Goal: Complete application form: Complete application form

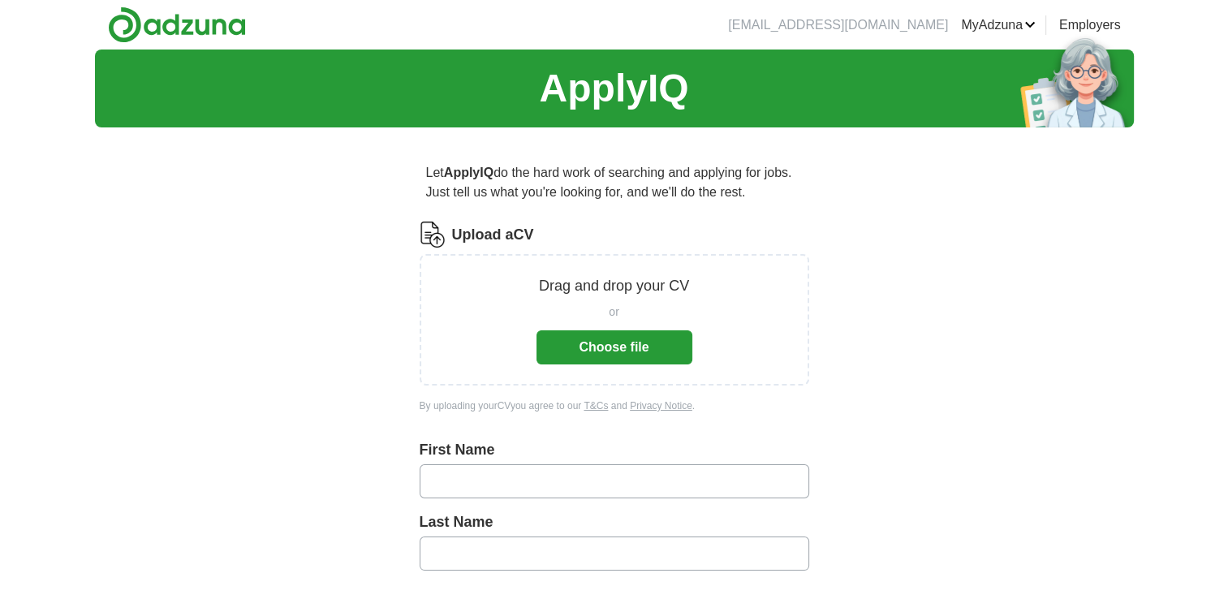
click at [600, 347] on button "Choose file" at bounding box center [614, 347] width 156 height 34
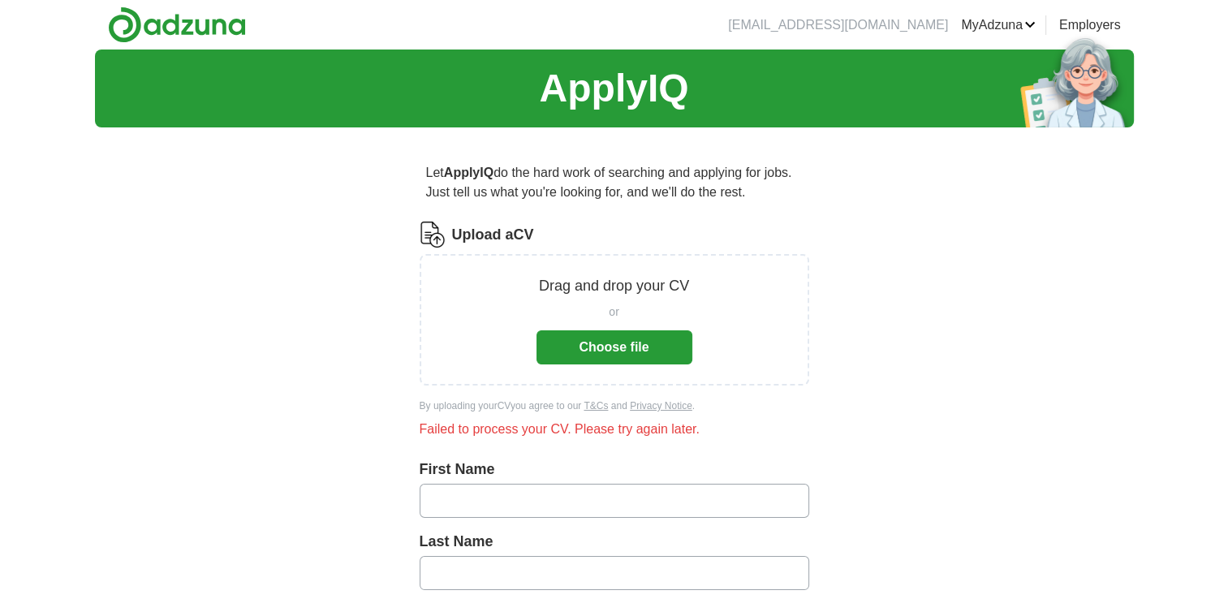
click at [608, 349] on button "Choose file" at bounding box center [614, 347] width 156 height 34
click at [553, 335] on button "Choose file" at bounding box center [614, 347] width 156 height 34
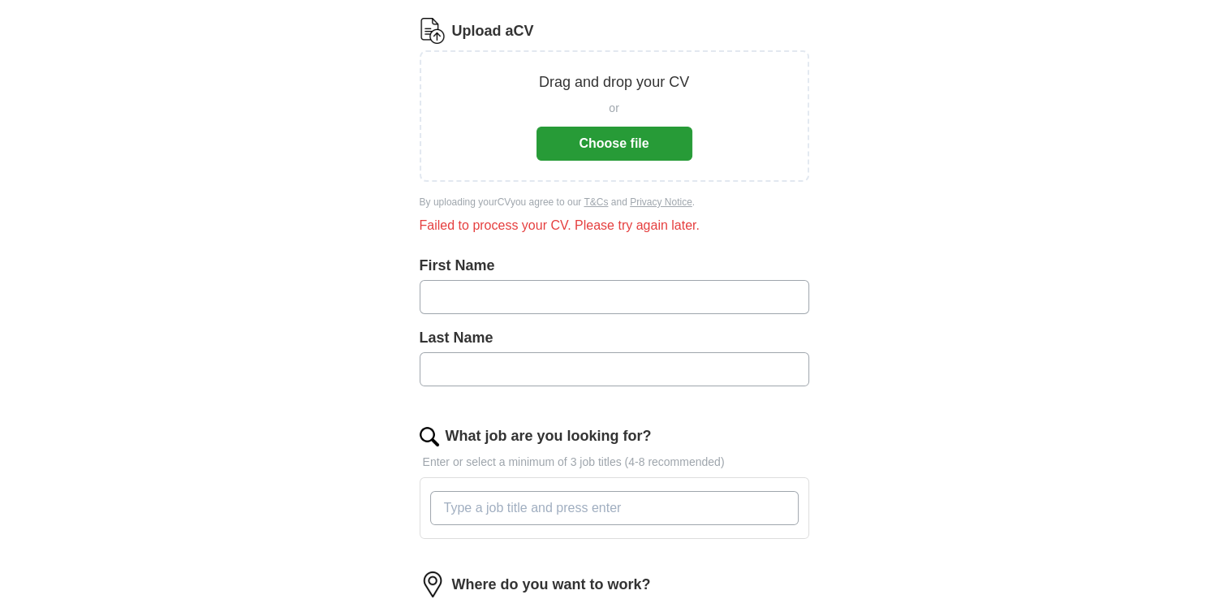
scroll to position [299, 0]
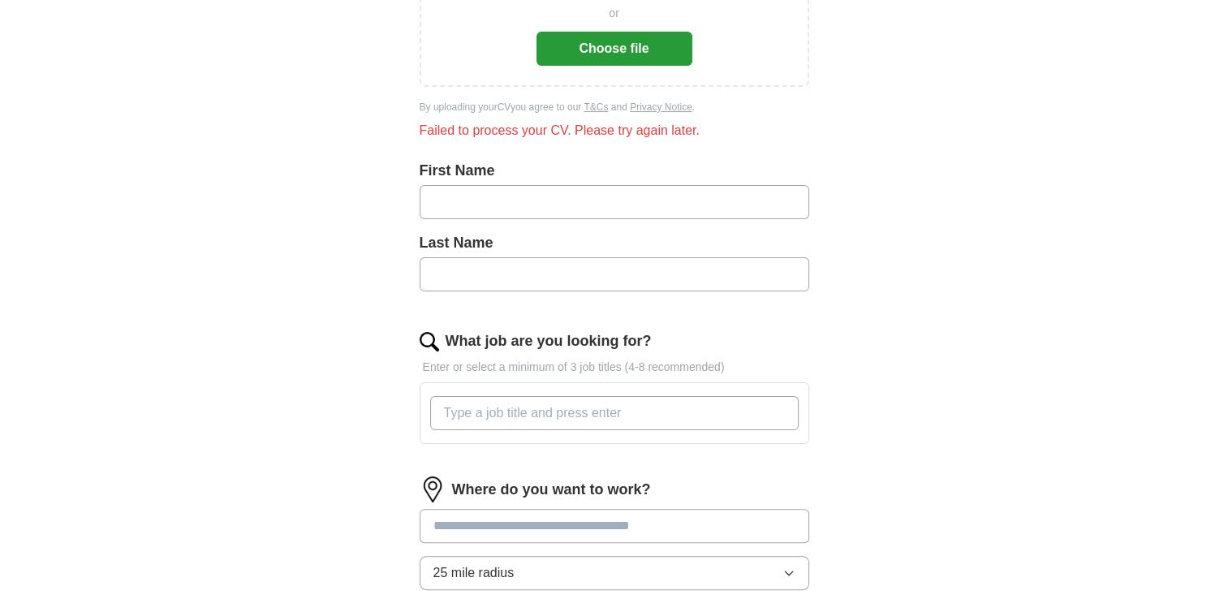
click at [704, 198] on input "text" at bounding box center [613, 202] width 389 height 34
type input "*******"
click at [704, 276] on input "text" at bounding box center [613, 274] width 389 height 34
type input "*****"
click at [694, 396] on input "What job are you looking for?" at bounding box center [614, 413] width 368 height 34
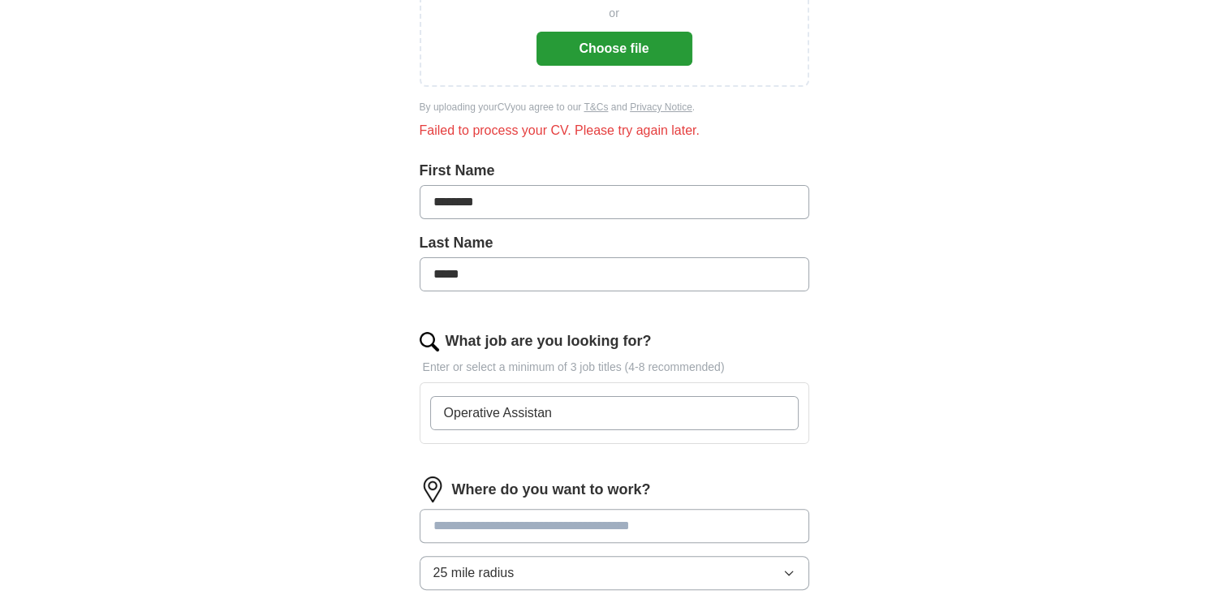
type input "Operative Assistant"
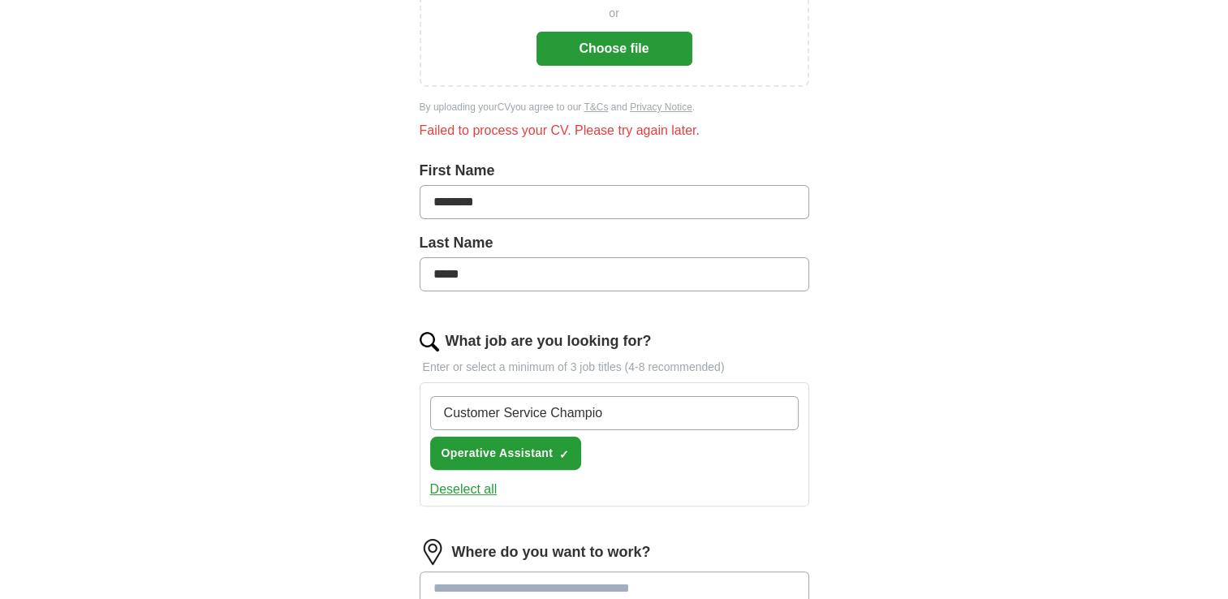
type input "Customer Service Champion"
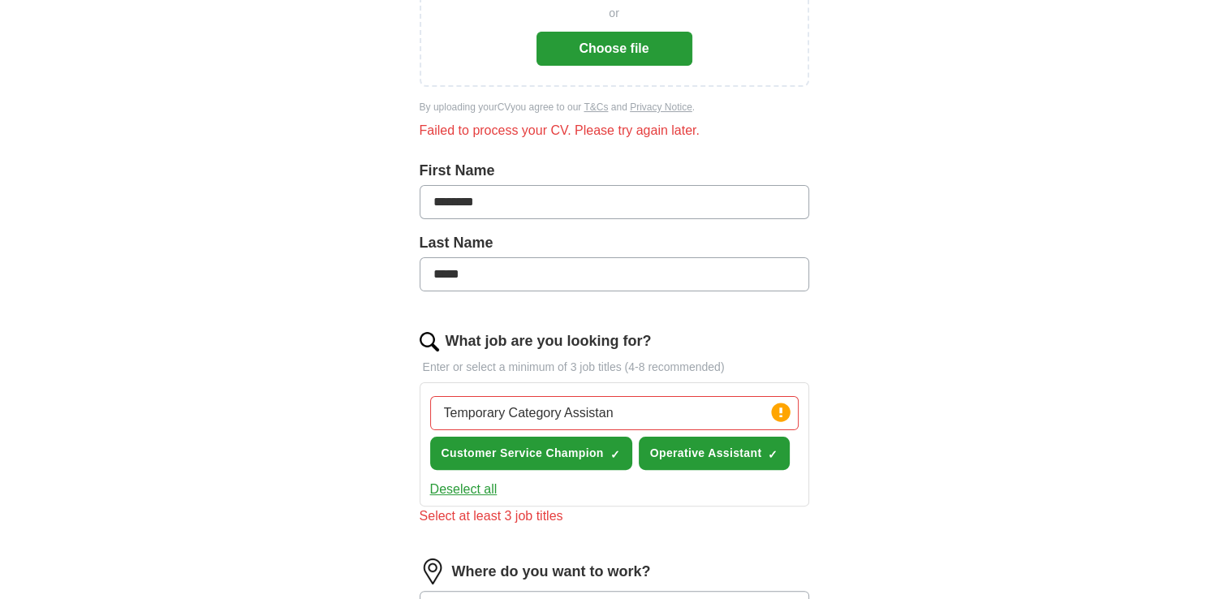
type input "Temporary Category Assistant"
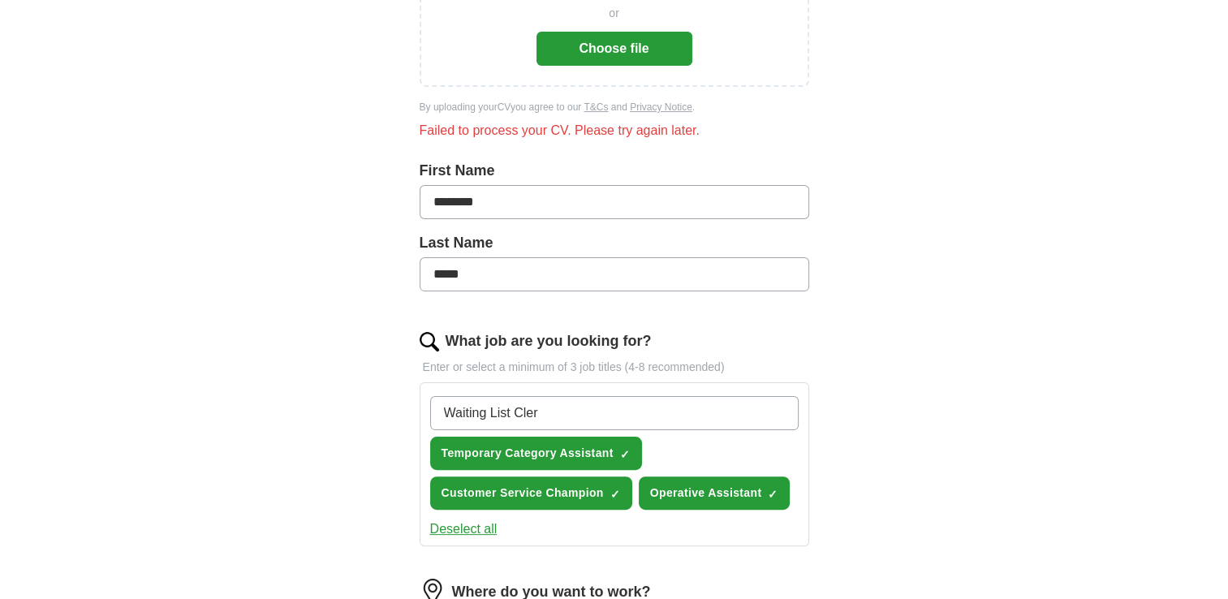
type input "Waiting List Clerk"
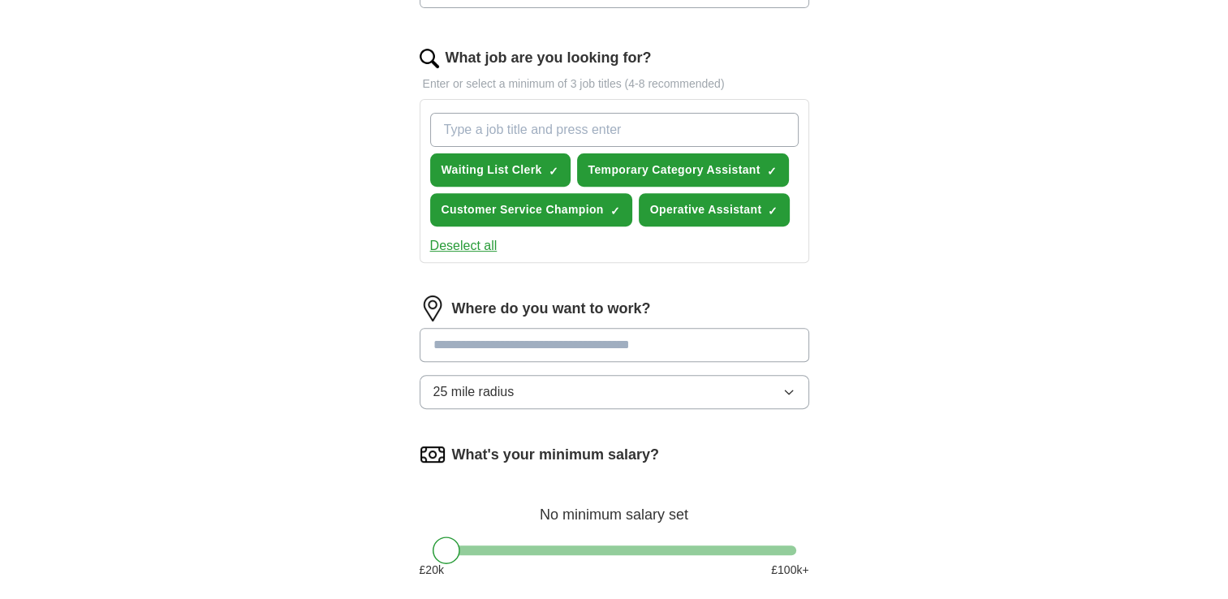
scroll to position [591, 0]
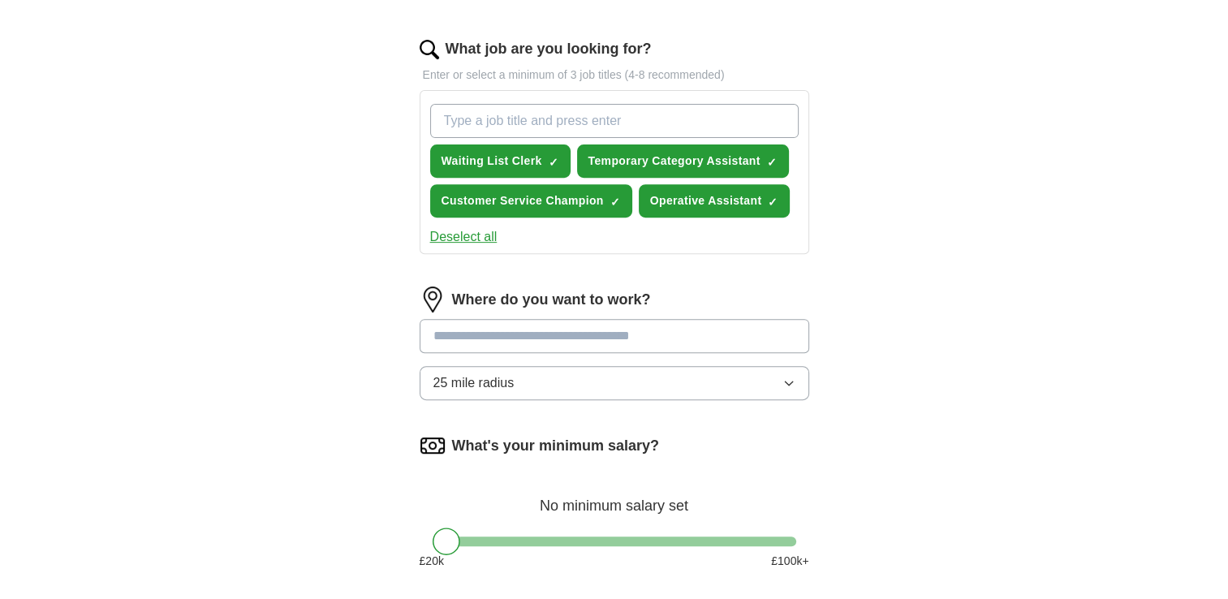
click at [782, 320] on input at bounding box center [613, 336] width 389 height 34
type input "***"
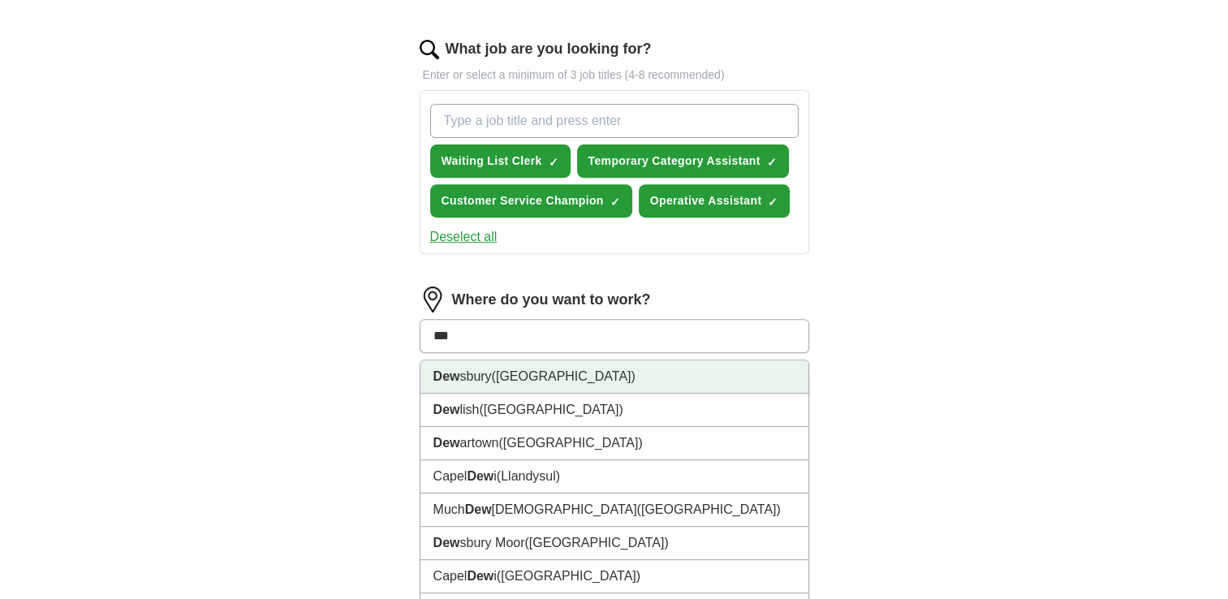
click at [720, 385] on li "Dew sbury ([GEOGRAPHIC_DATA])" at bounding box center [614, 376] width 388 height 33
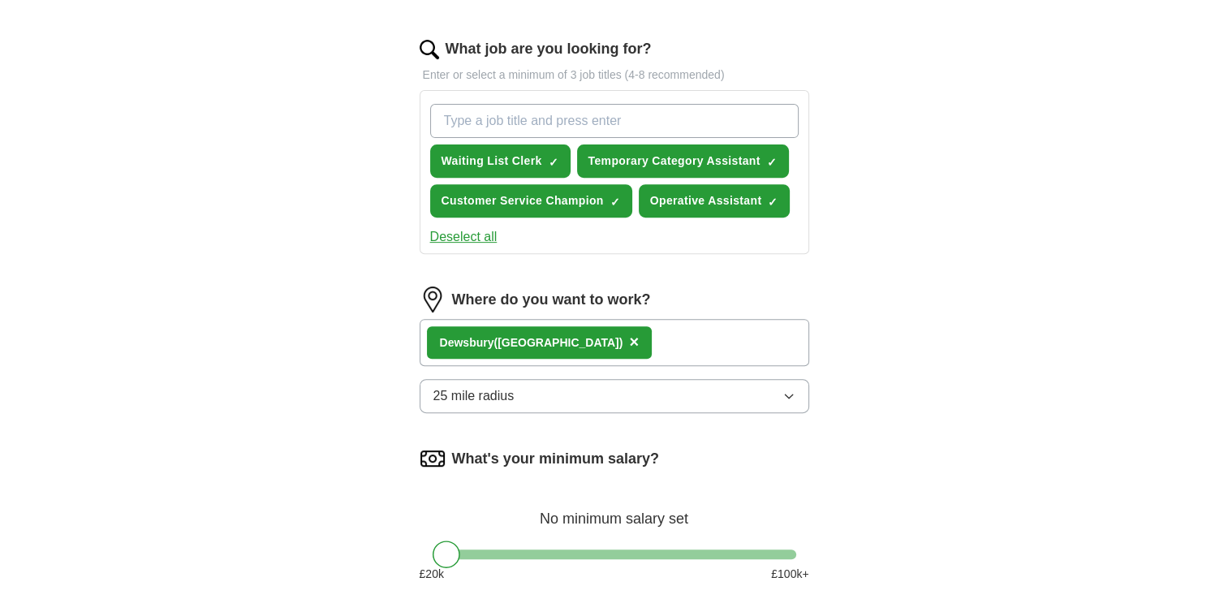
click at [747, 396] on button "25 mile radius" at bounding box center [613, 396] width 389 height 34
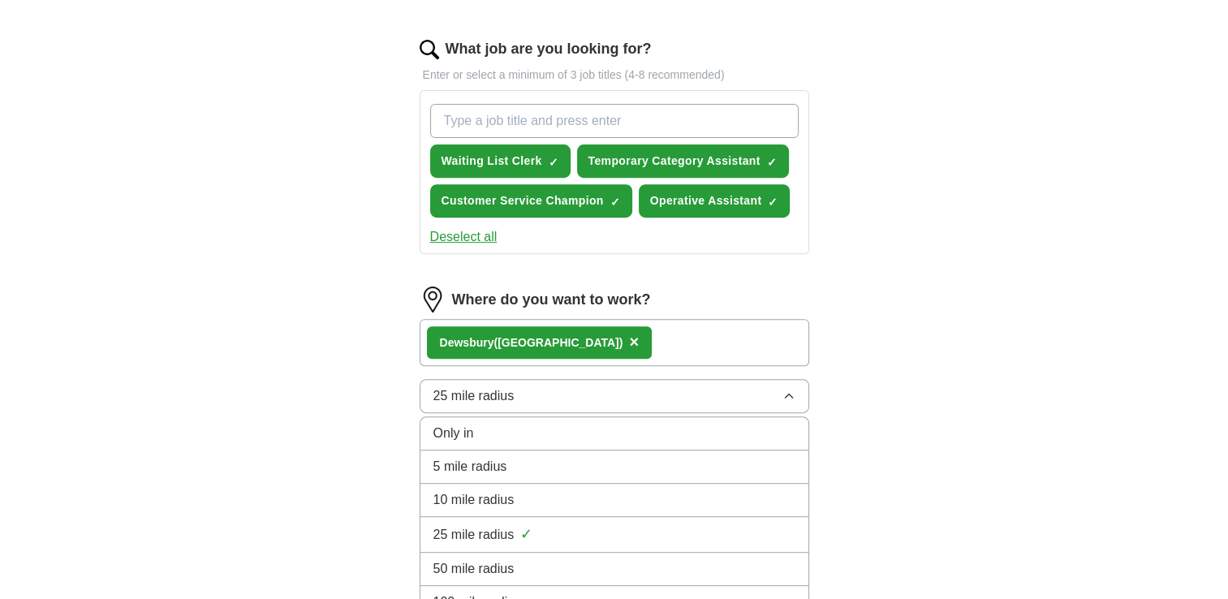
click at [746, 497] on div "10 mile radius" at bounding box center [614, 499] width 362 height 19
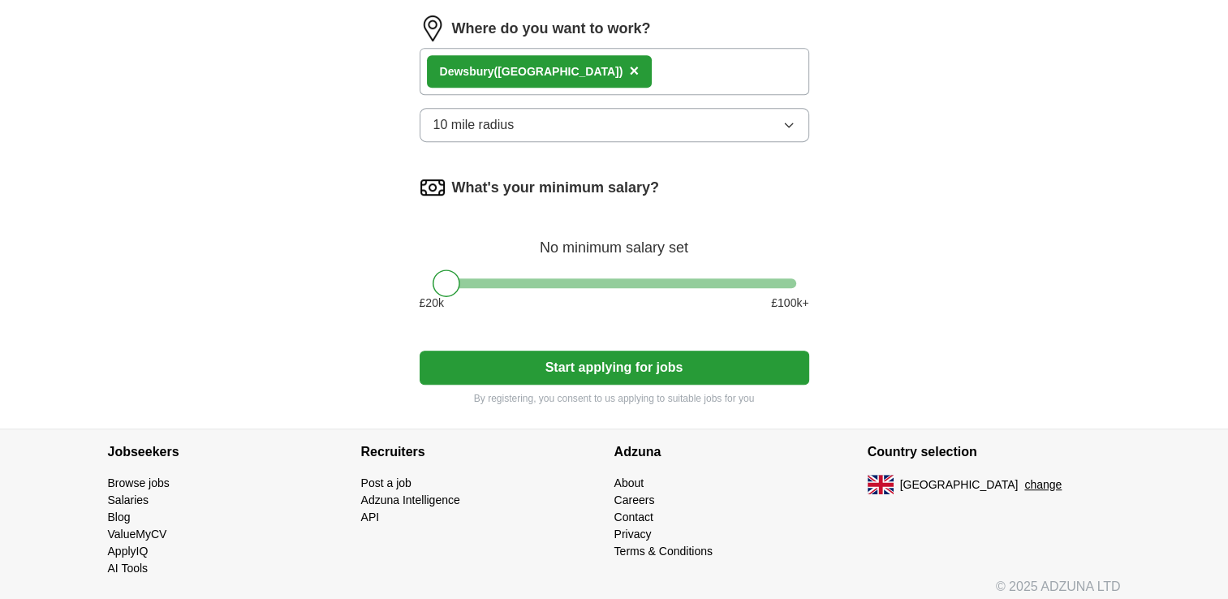
scroll to position [866, 0]
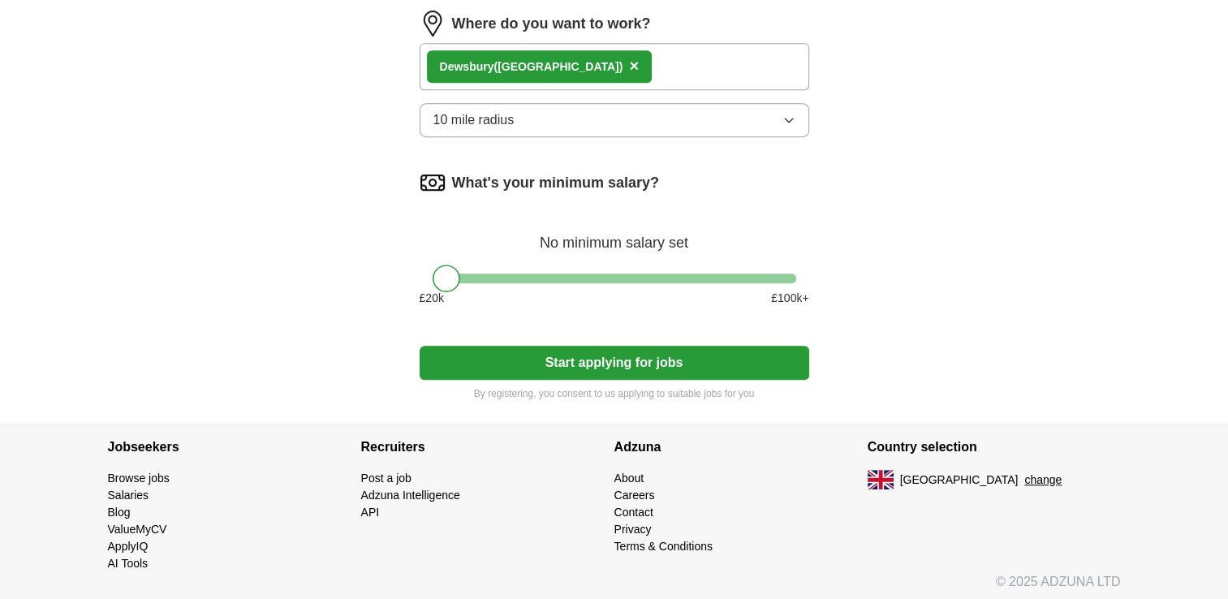
click at [785, 365] on button "Start applying for jobs" at bounding box center [613, 363] width 389 height 34
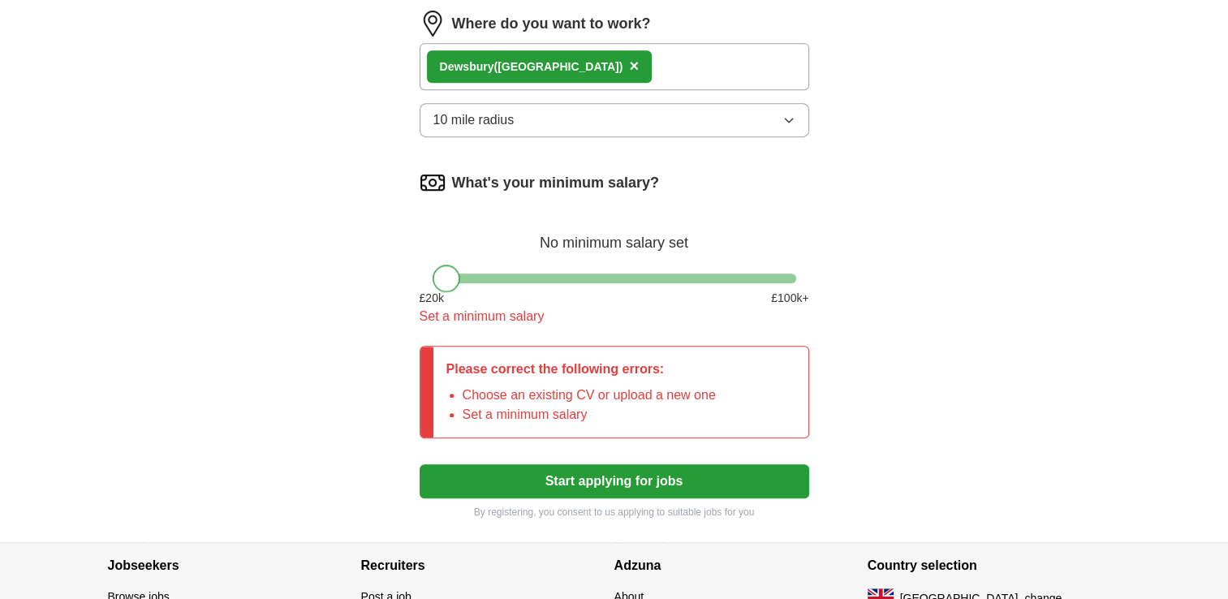
click at [441, 279] on div at bounding box center [446, 278] width 28 height 28
click at [456, 277] on div at bounding box center [446, 278] width 28 height 28
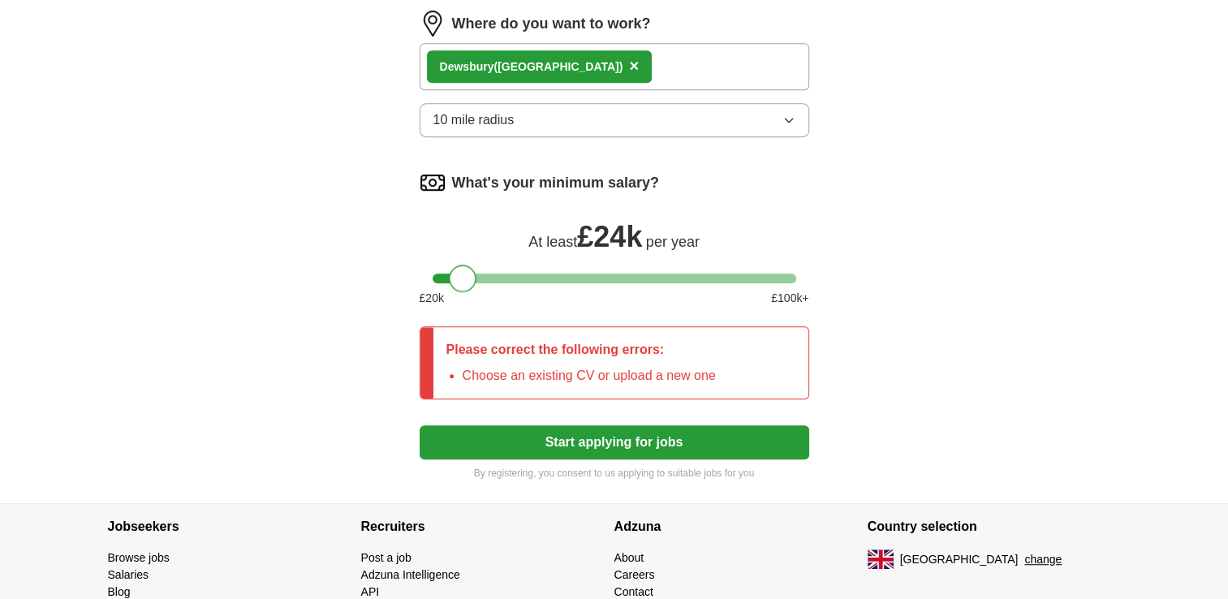
click at [462, 273] on div at bounding box center [613, 278] width 363 height 10
drag, startPoint x: 1230, startPoint y: 33, endPoint x: 1030, endPoint y: 217, distance: 271.0
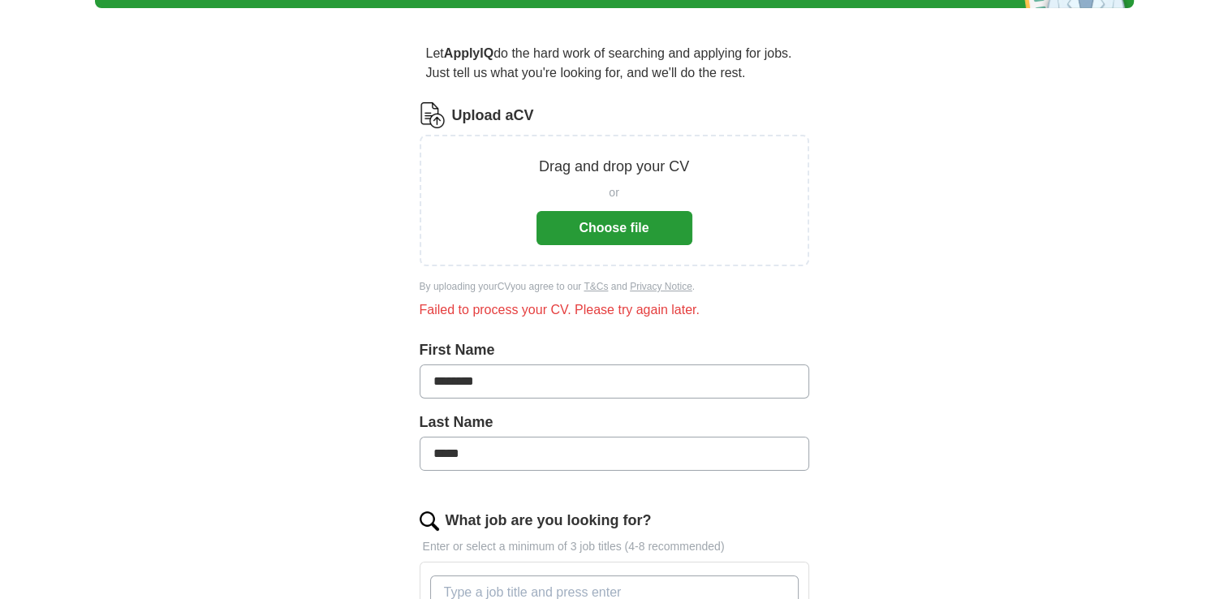
scroll to position [0, 0]
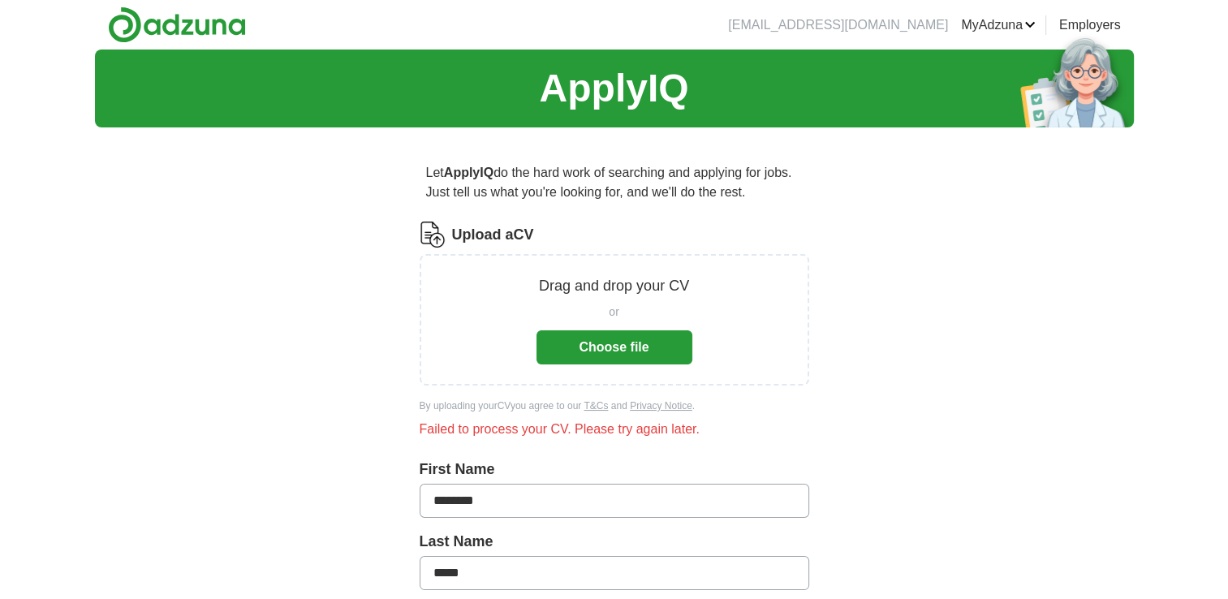
click at [669, 350] on button "Choose file" at bounding box center [614, 347] width 156 height 34
click at [587, 362] on button "Choose file" at bounding box center [614, 347] width 156 height 34
